Goal: Information Seeking & Learning: Check status

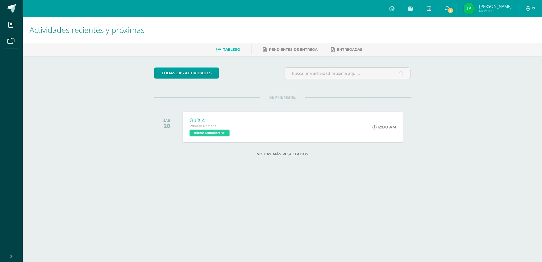
click at [257, 123] on div "Guía 4 Primero Primaria Idioma Extranjero 'A' 12:00 AM Guía 4 Idioma Extranjero…" at bounding box center [293, 127] width 220 height 30
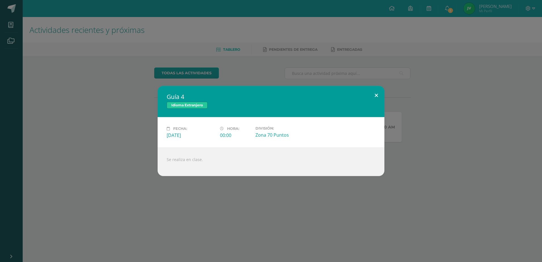
click at [375, 94] on button at bounding box center [377, 95] width 16 height 19
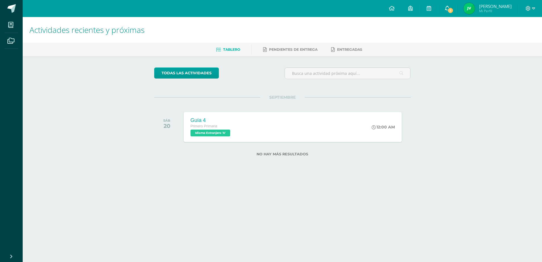
click at [457, 12] on link "1" at bounding box center [448, 8] width 18 height 17
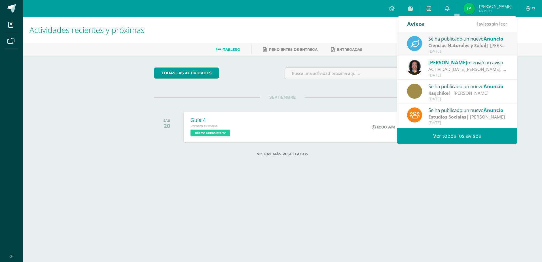
click at [453, 136] on link "Ver todos los avisos" at bounding box center [458, 136] width 120 height 16
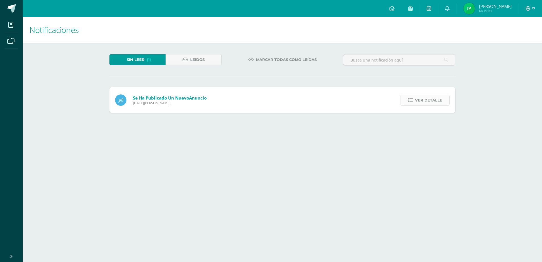
click at [430, 99] on span "Ver detalle" at bounding box center [428, 100] width 27 height 10
